Goal: Task Accomplishment & Management: Manage account settings

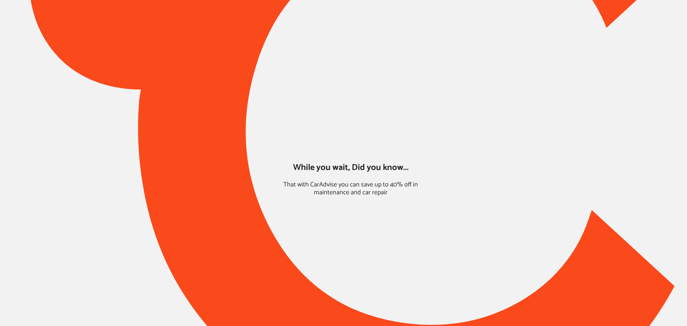
type input "*****"
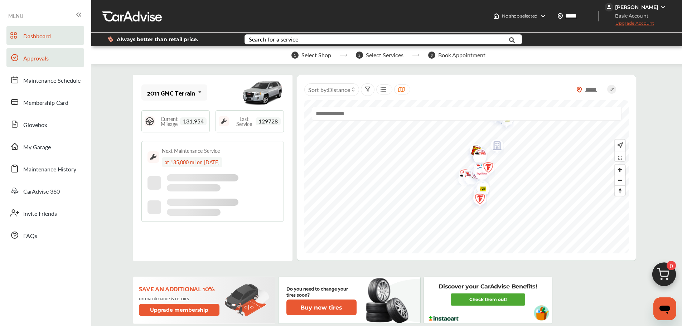
click at [34, 63] on span "Approvals" at bounding box center [35, 58] width 25 height 9
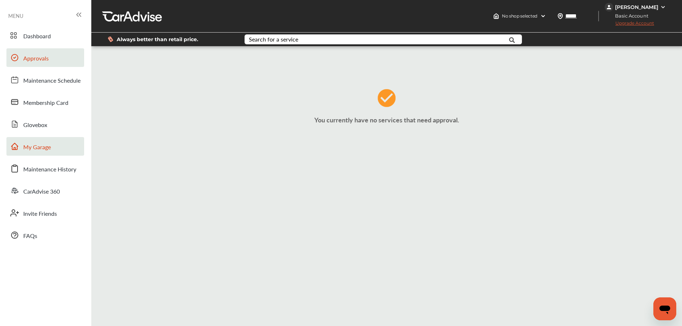
click at [42, 154] on link "My Garage" at bounding box center [45, 146] width 78 height 19
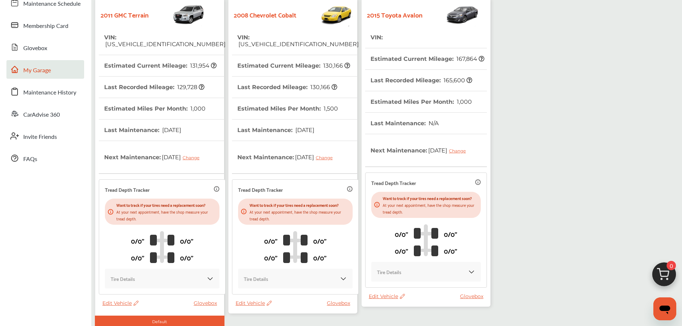
scroll to position [126, 0]
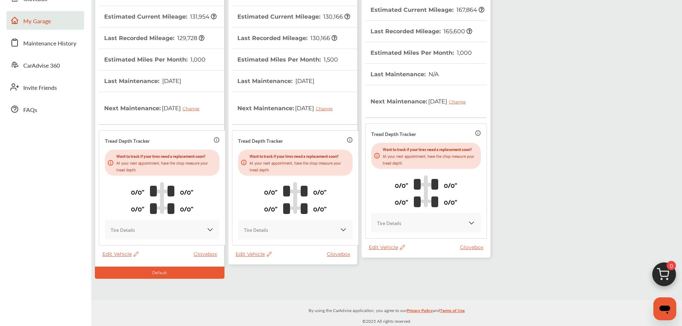
click at [252, 254] on span "Edit Vehicle" at bounding box center [254, 254] width 36 height 6
click at [266, 284] on div "Use this vehicle" at bounding box center [284, 283] width 64 height 11
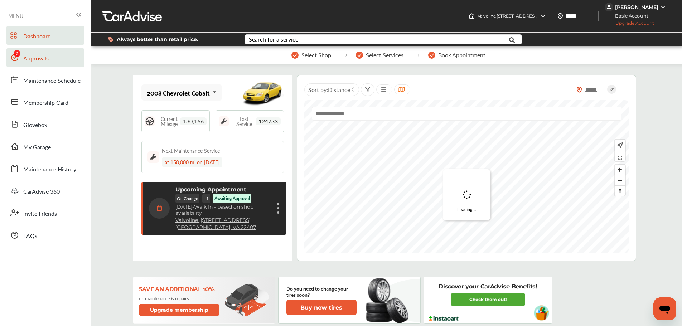
click at [37, 57] on span "Approvals" at bounding box center [35, 58] width 25 height 9
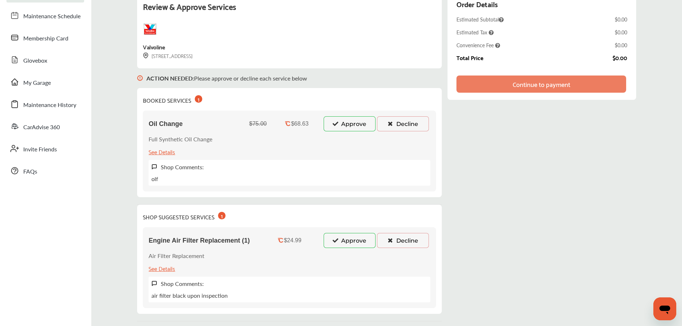
scroll to position [72, 0]
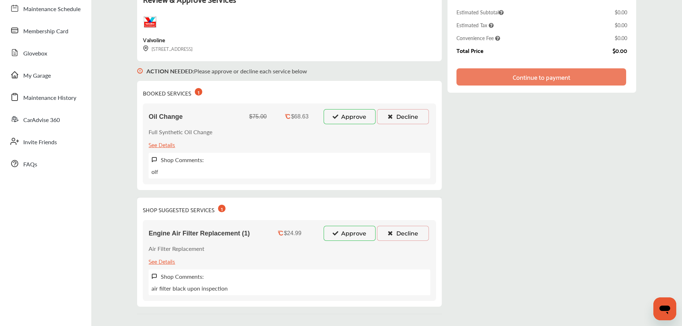
click at [344, 121] on button "Approve" at bounding box center [350, 116] width 52 height 15
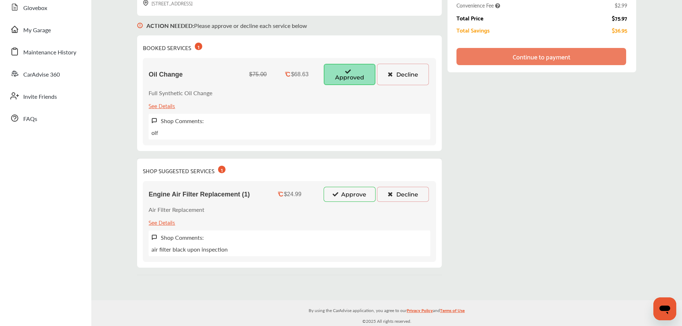
scroll to position [0, 0]
